Goal: Find specific page/section: Find specific page/section

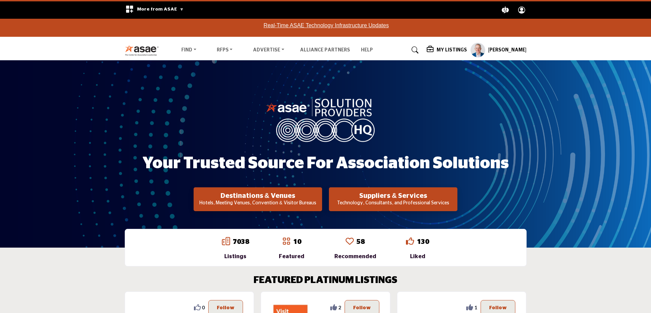
click at [282, 202] on p "Hotels, Meeting Venues, Convention & Visitor Bureaus" at bounding box center [257, 203] width 124 height 7
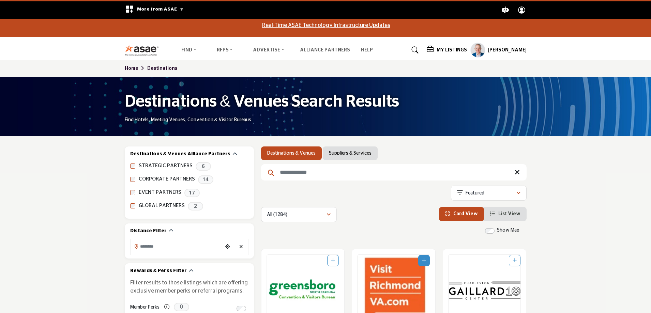
click at [300, 177] on input "Search Keyword" at bounding box center [393, 172] width 265 height 16
type input "******"
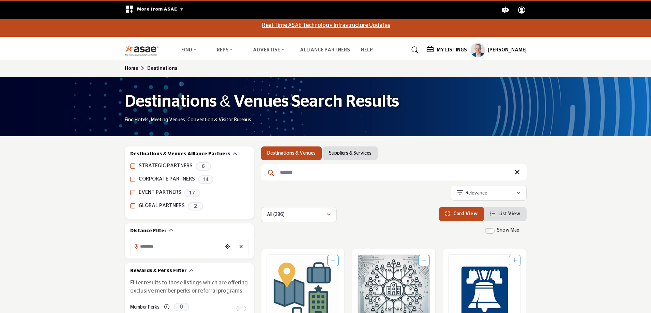
click at [350, 153] on link "Suppliers & Services" at bounding box center [350, 153] width 43 height 7
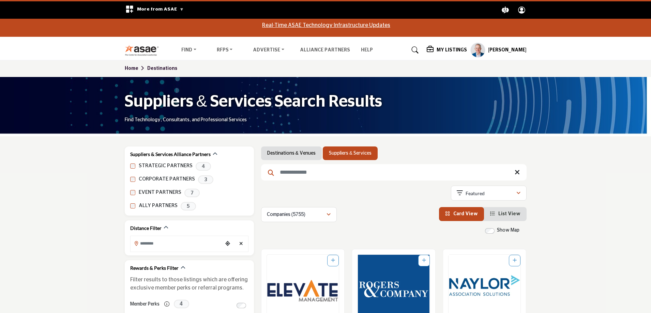
click at [343, 170] on input "Search Keyword" at bounding box center [393, 172] width 265 height 16
type input "******"
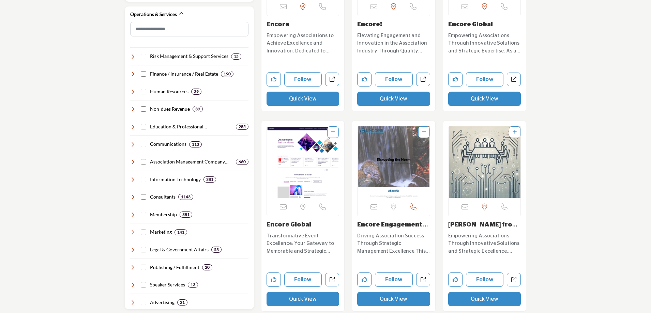
scroll to position [341, 0]
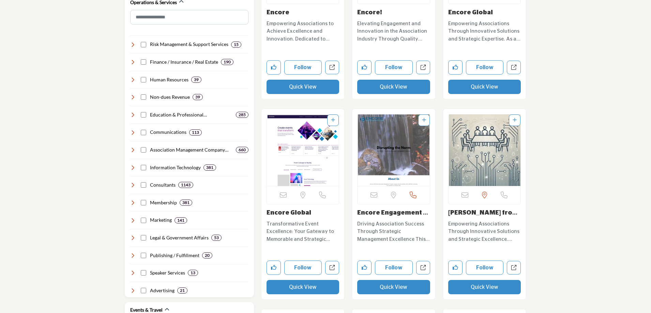
click at [389, 214] on link "Encore Engagement So..." at bounding box center [392, 217] width 71 height 14
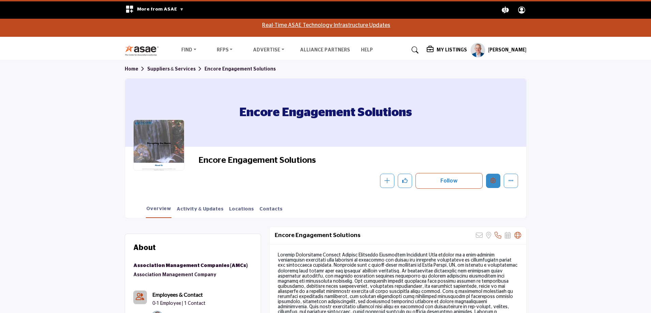
click at [495, 182] on icon "Edit company" at bounding box center [492, 180] width 5 height 5
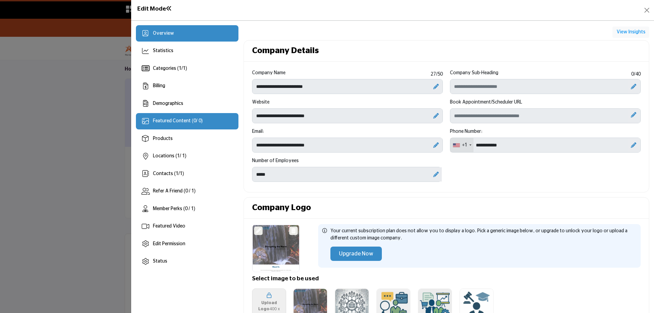
click at [185, 124] on div "Featured Content ( 0 / 0)" at bounding box center [178, 121] width 50 height 7
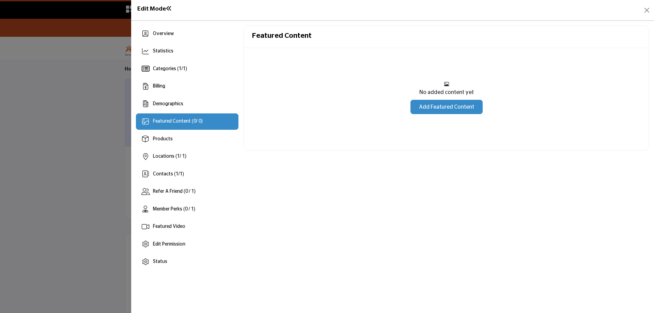
click at [457, 108] on link "Add Featured Content" at bounding box center [446, 107] width 72 height 14
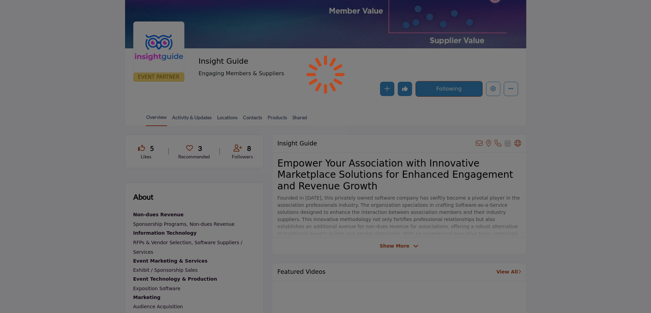
scroll to position [102, 0]
